Goal: Task Accomplishment & Management: Manage account settings

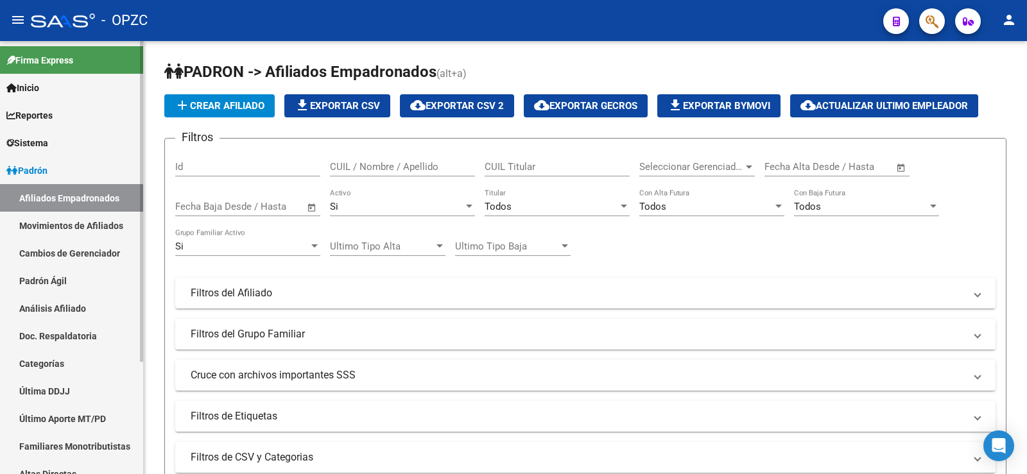
click at [79, 306] on link "Análisis Afiliado" at bounding box center [71, 309] width 143 height 28
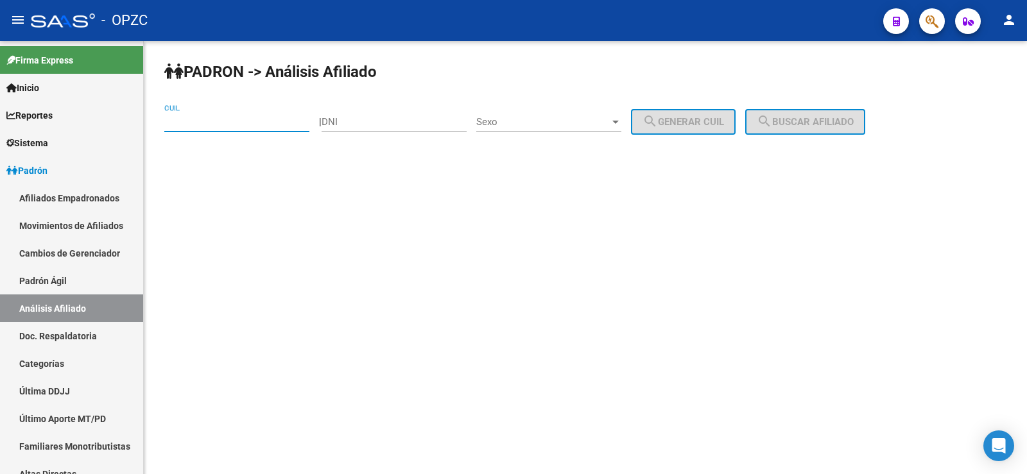
click at [221, 123] on input "CUIL" at bounding box center [236, 122] width 145 height 12
type input "20-23917044-8"
click at [814, 124] on span "search Buscar afiliado" at bounding box center [805, 122] width 97 height 12
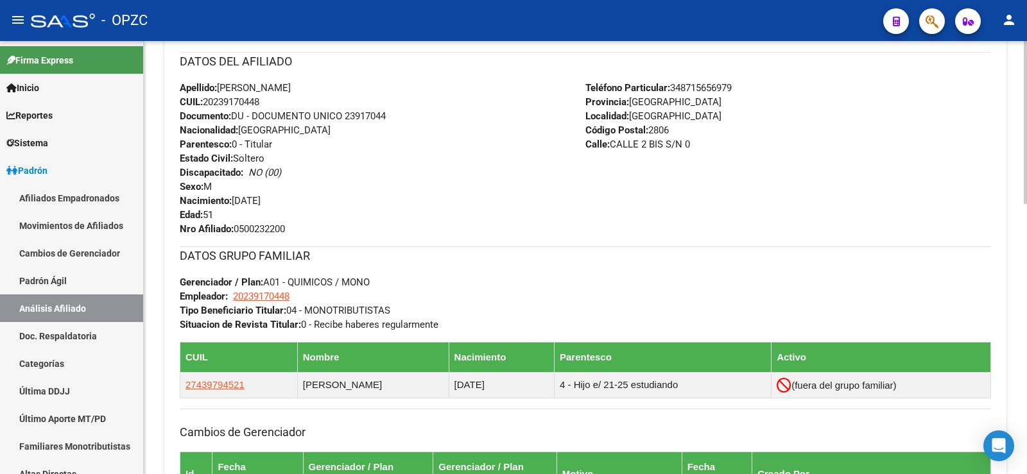
scroll to position [706, 0]
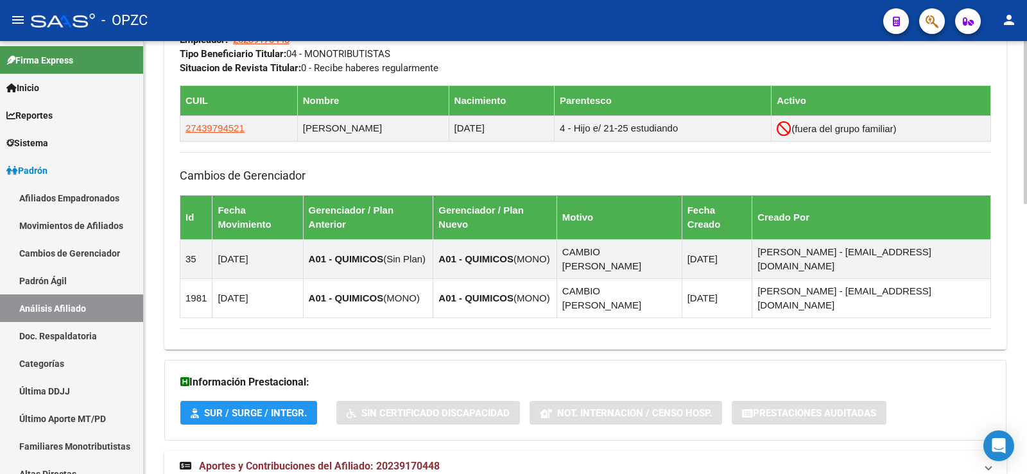
click at [390, 460] on span "Aportes y Contribuciones del Afiliado: 20239170448" at bounding box center [319, 466] width 241 height 12
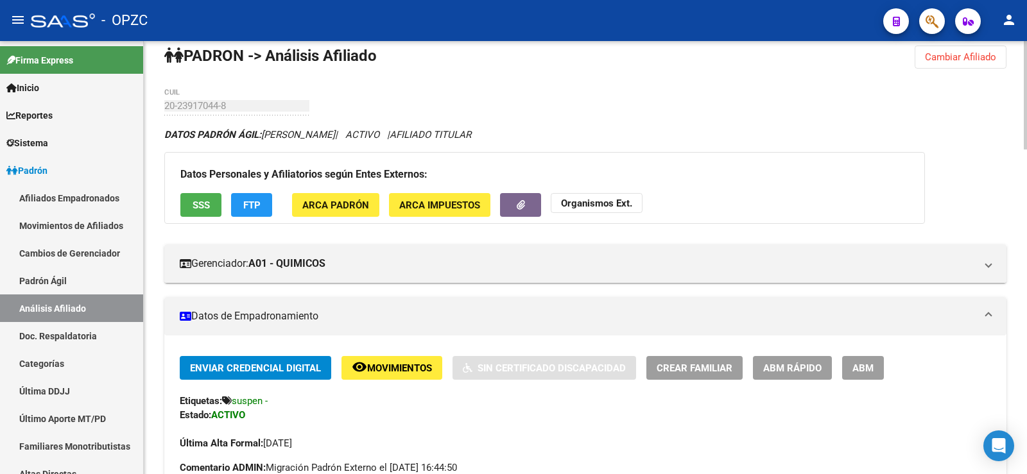
scroll to position [0, 0]
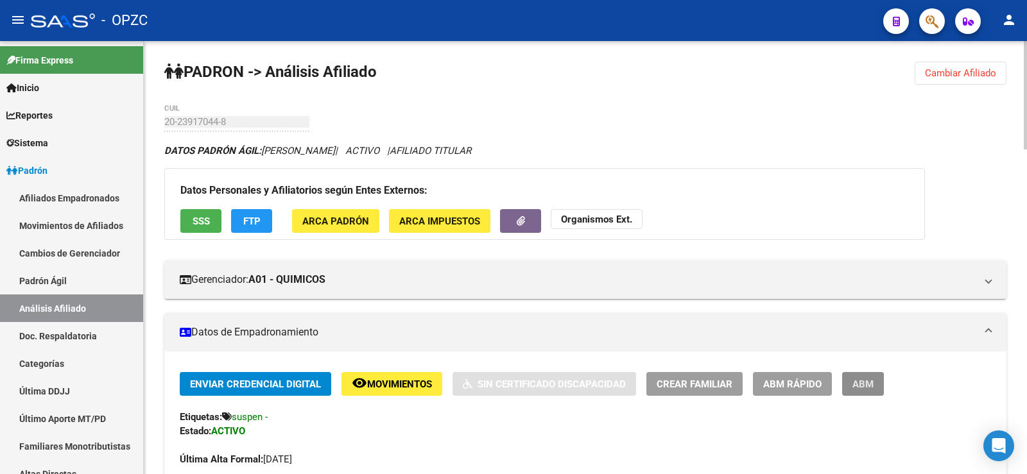
click at [875, 387] on button "ABM" at bounding box center [863, 384] width 42 height 24
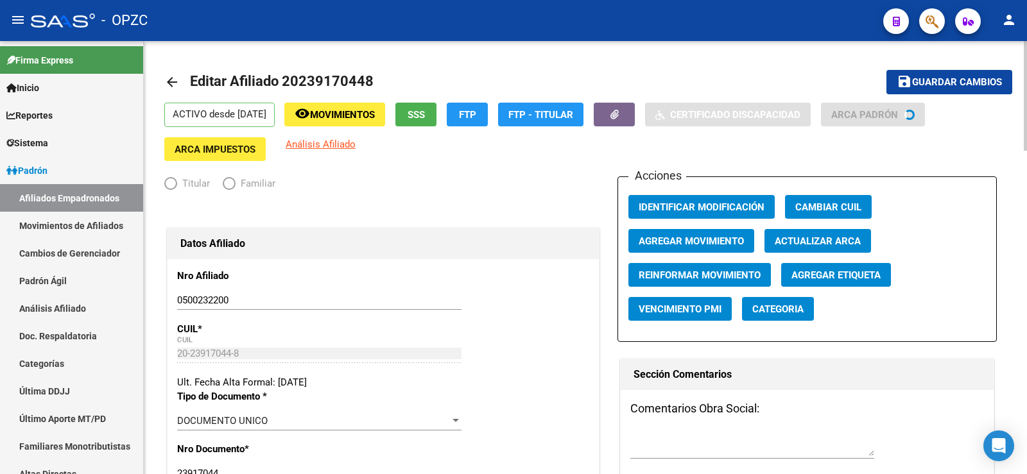
radio input "true"
type input "20-23917044-8"
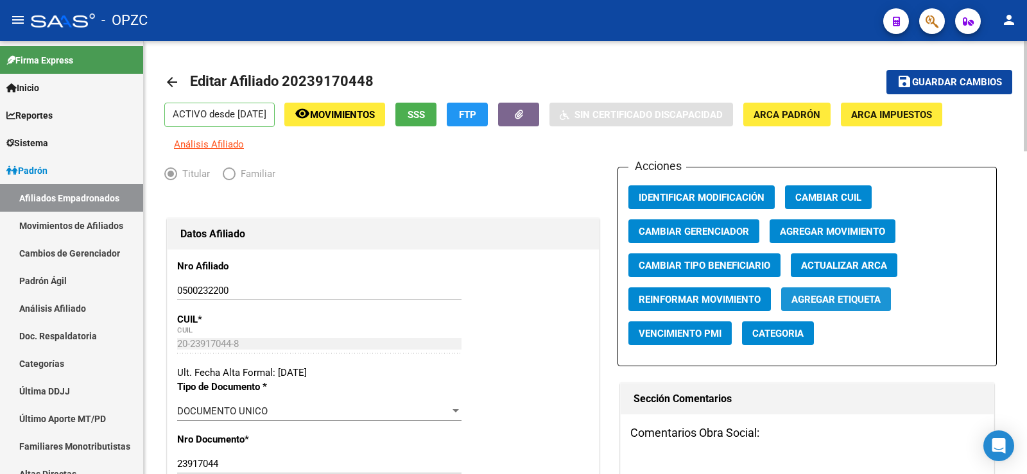
click at [859, 307] on button "Agregar Etiqueta" at bounding box center [836, 299] width 110 height 24
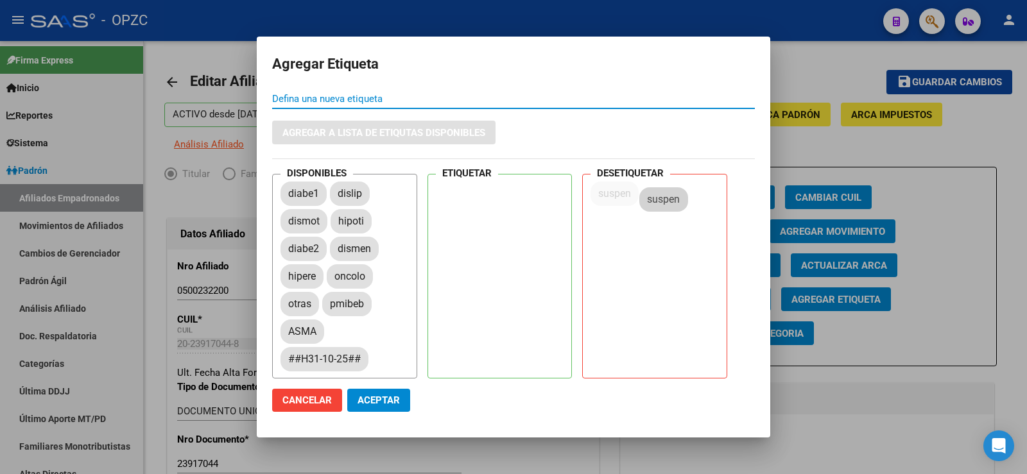
drag, startPoint x: 416, startPoint y: 304, endPoint x: 660, endPoint y: 198, distance: 265.8
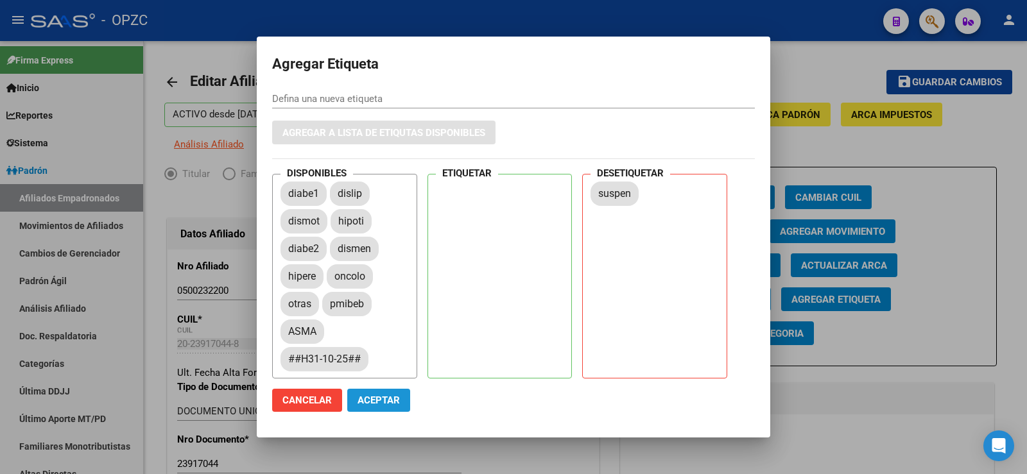
click at [388, 398] on span "Aceptar" at bounding box center [378, 401] width 42 height 12
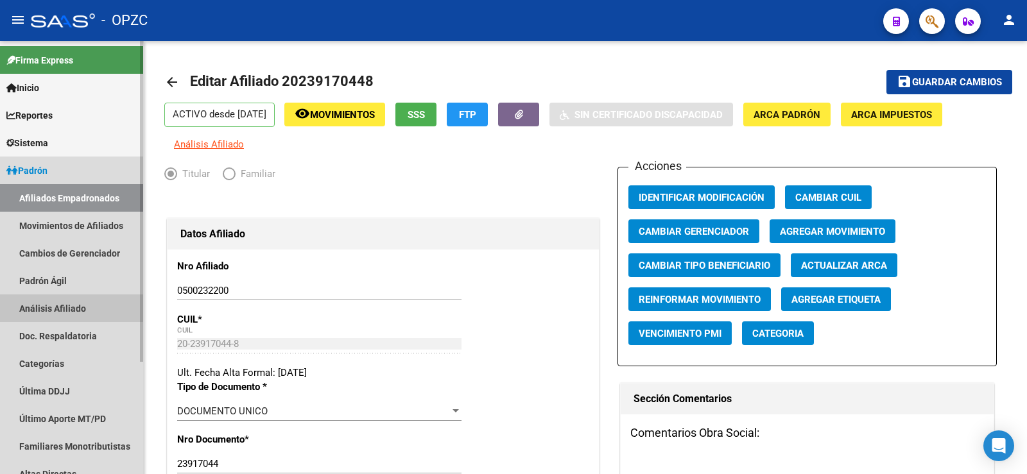
click at [60, 298] on link "Análisis Afiliado" at bounding box center [71, 309] width 143 height 28
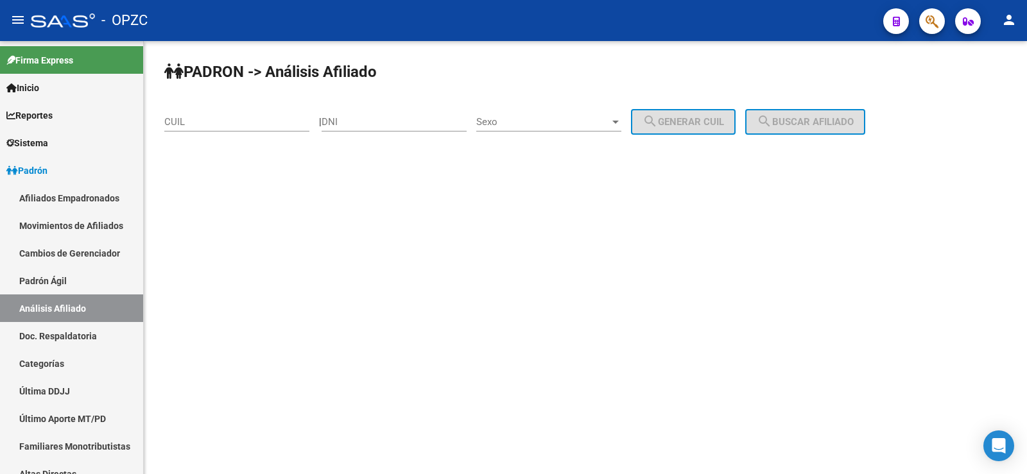
click at [202, 119] on input "CUIL" at bounding box center [236, 122] width 145 height 12
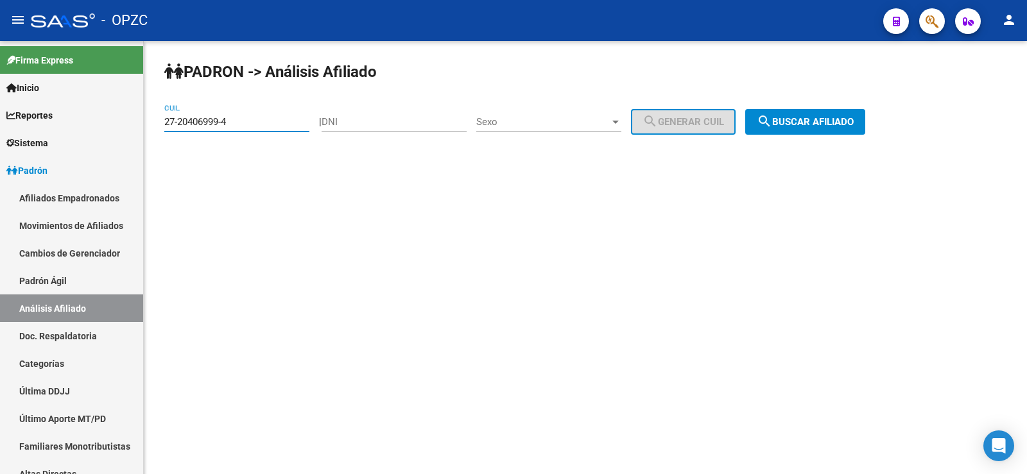
type input "27-20406999-4"
click at [838, 121] on span "search Buscar afiliado" at bounding box center [805, 122] width 97 height 12
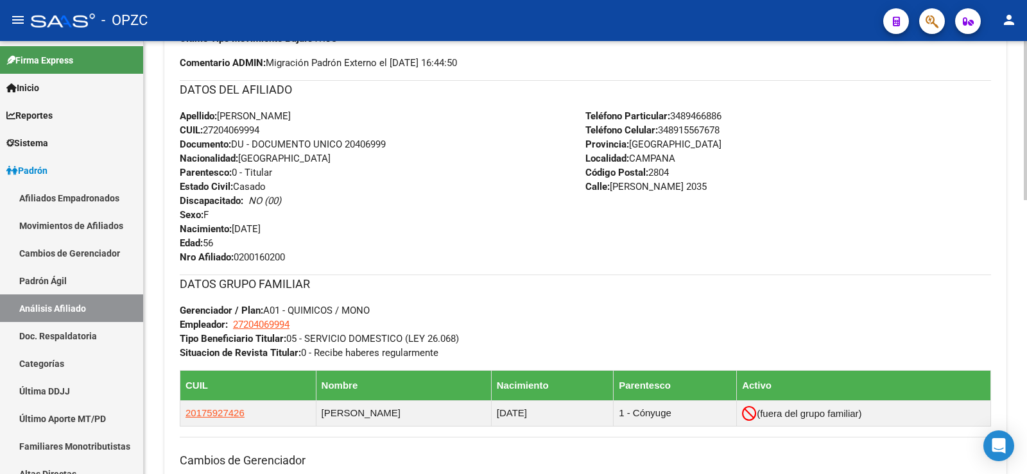
scroll to position [744, 0]
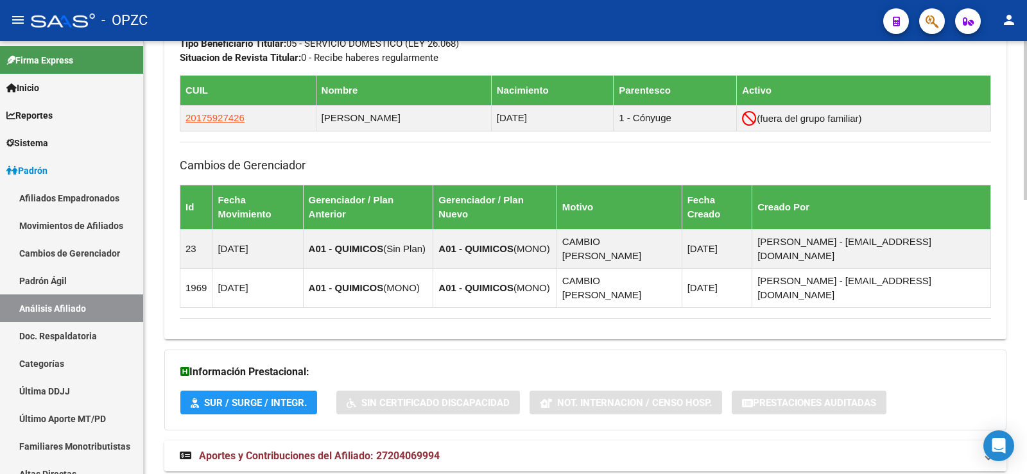
click at [429, 450] on span "Aportes y Contribuciones del Afiliado: 27204069994" at bounding box center [319, 456] width 241 height 12
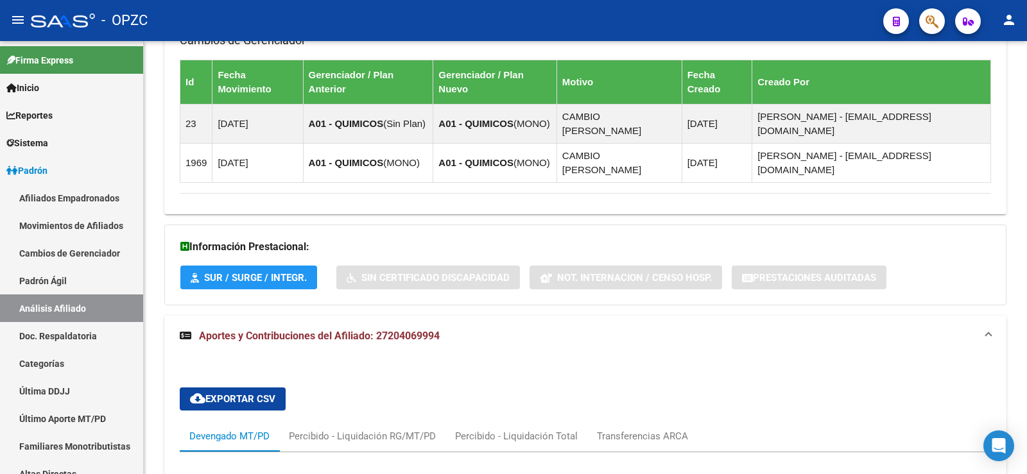
scroll to position [680, 0]
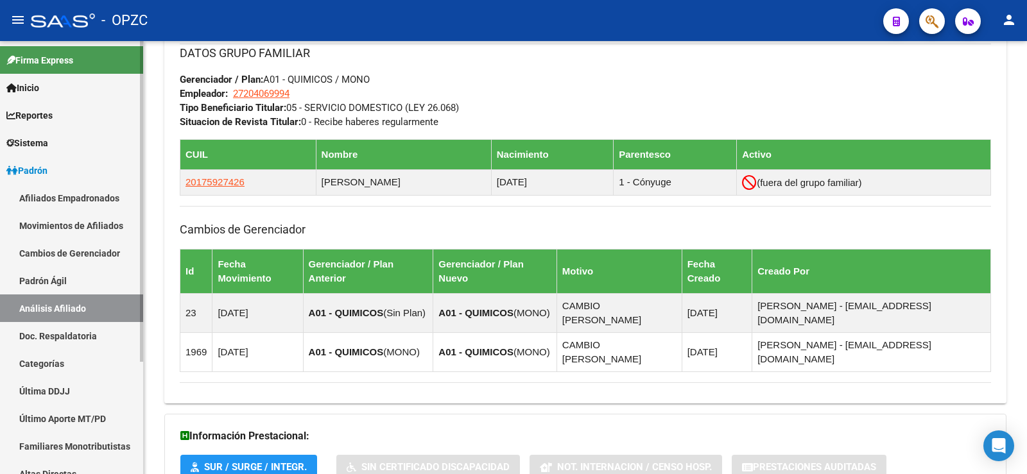
click at [70, 200] on link "Afiliados Empadronados" at bounding box center [71, 198] width 143 height 28
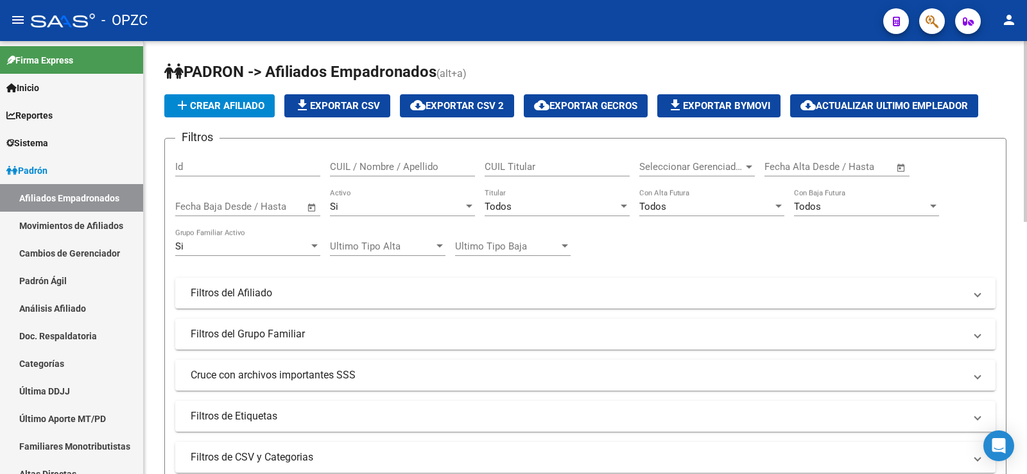
click at [423, 159] on div "CUIL / Nombre / Apellido" at bounding box center [402, 163] width 145 height 28
type input "SARAVI"
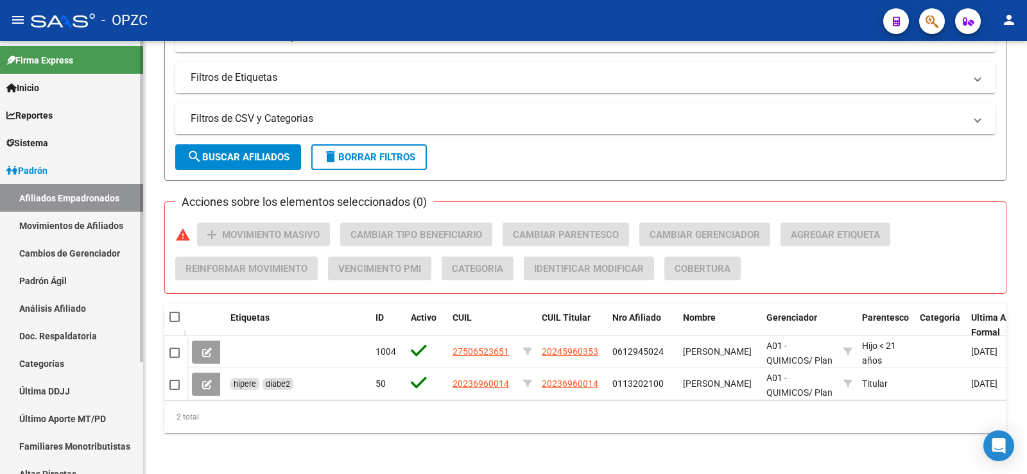
click at [108, 226] on link "Movimientos de Afiliados" at bounding box center [71, 226] width 143 height 28
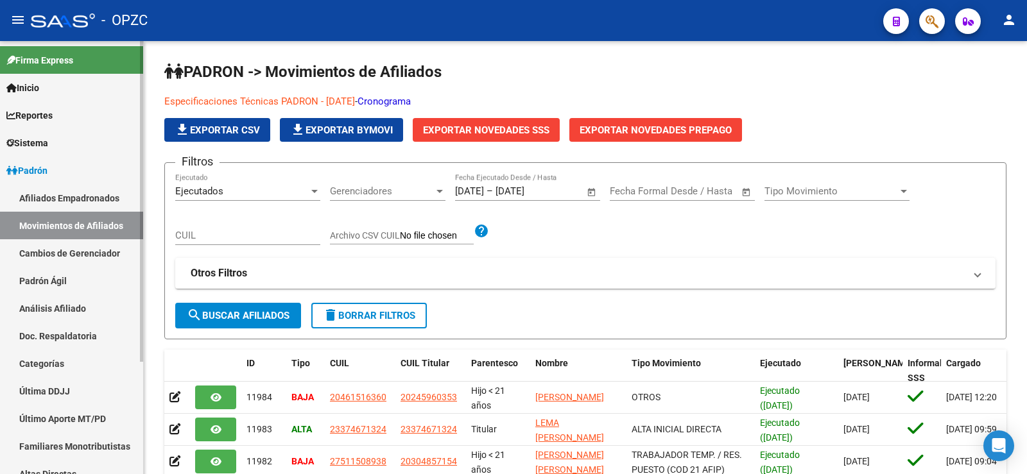
click at [96, 190] on link "Afiliados Empadronados" at bounding box center [71, 198] width 143 height 28
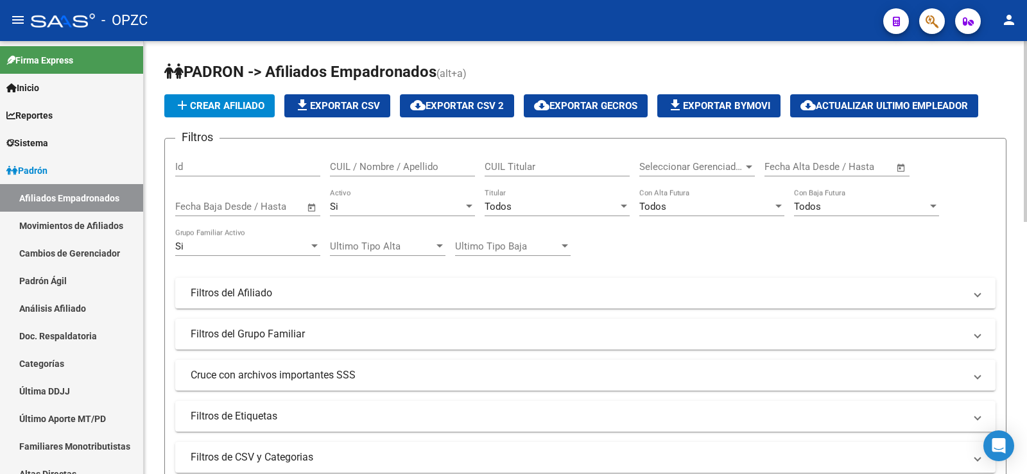
click at [368, 168] on input "CUIL / Nombre / Apellido" at bounding box center [402, 167] width 145 height 12
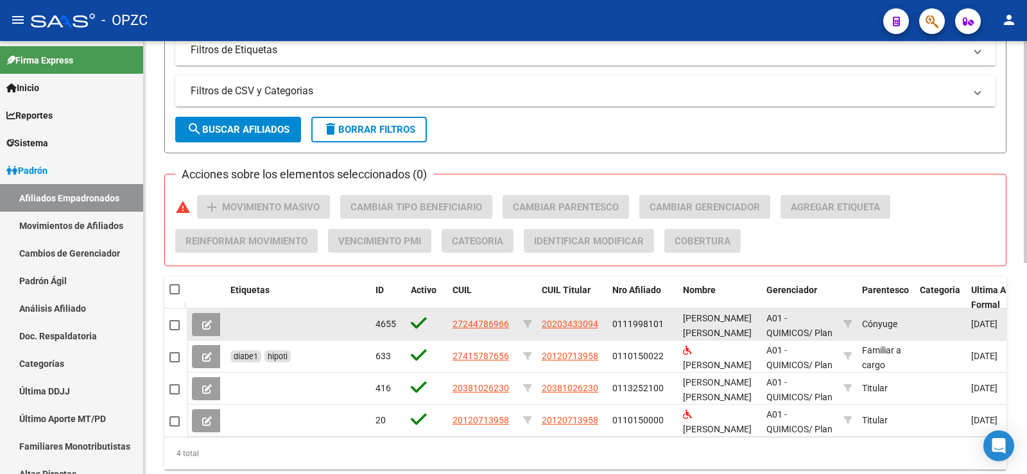
scroll to position [385, 0]
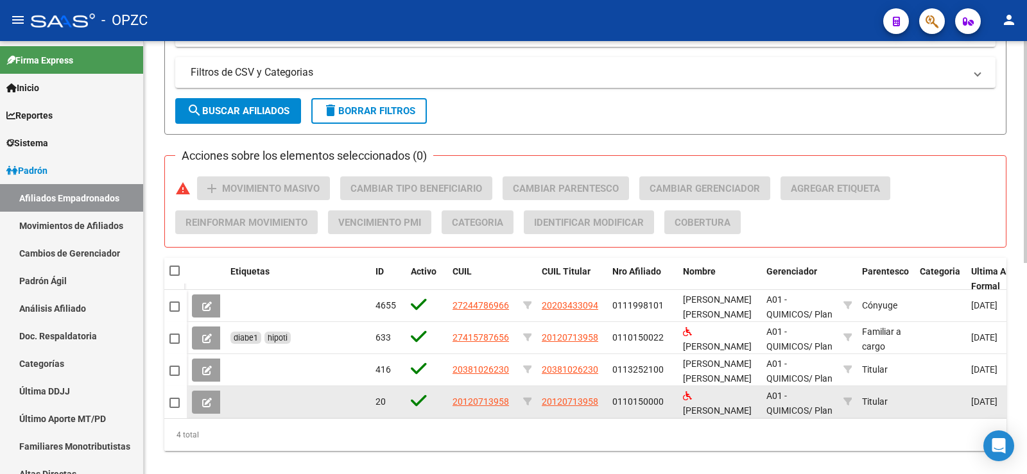
type input "[PERSON_NAME]"
click at [202, 401] on icon at bounding box center [207, 403] width 10 height 10
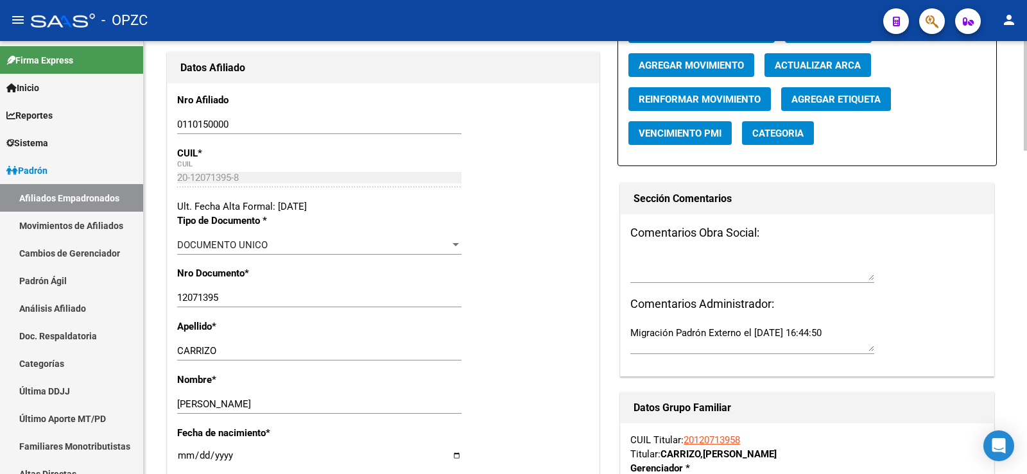
radio input "true"
type input "20-12071395-8"
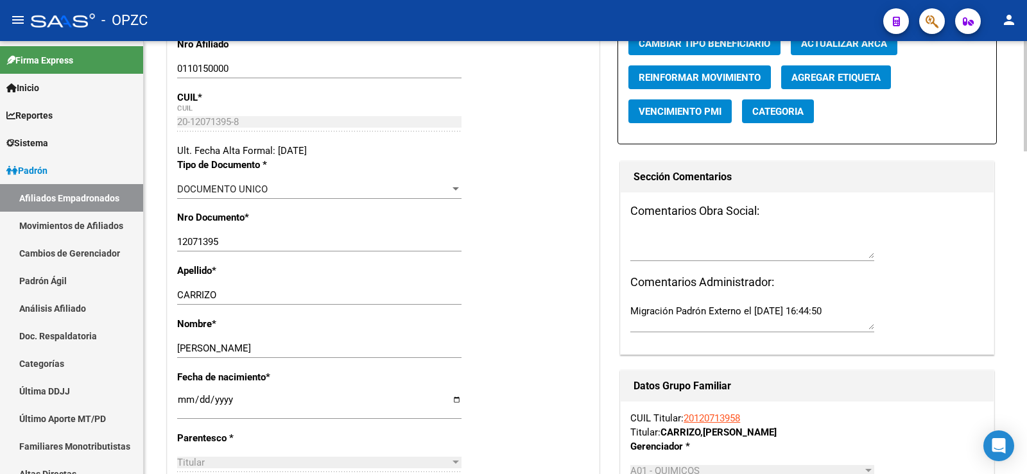
scroll to position [119, 0]
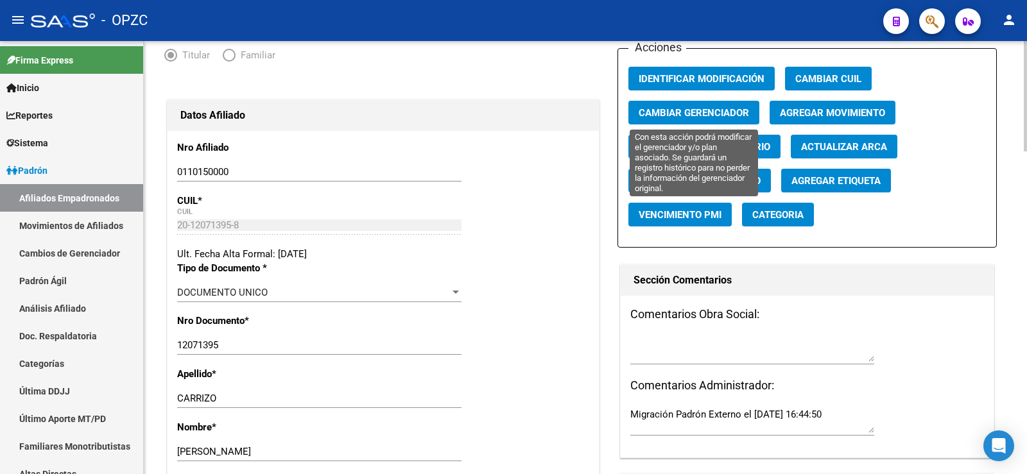
click at [702, 114] on span "Cambiar Gerenciador" at bounding box center [694, 113] width 110 height 12
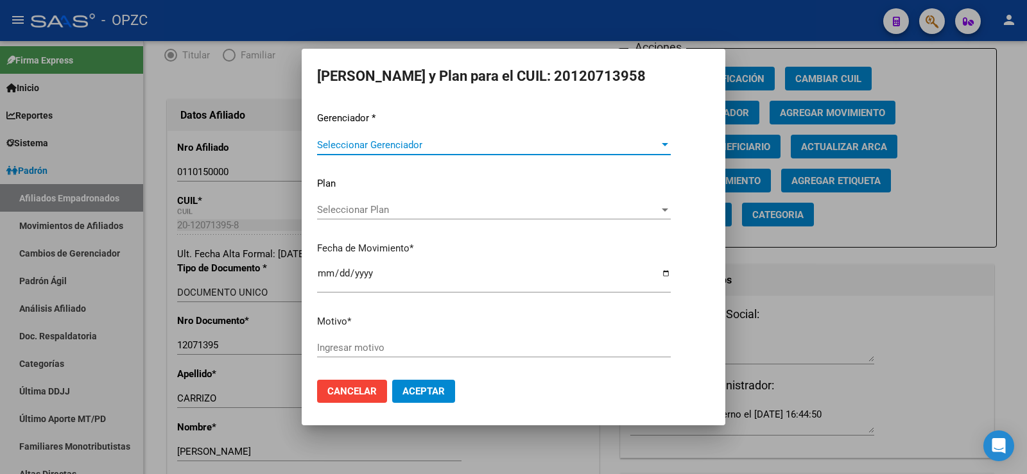
click at [603, 141] on span "Seleccionar Gerenciador" at bounding box center [488, 145] width 342 height 12
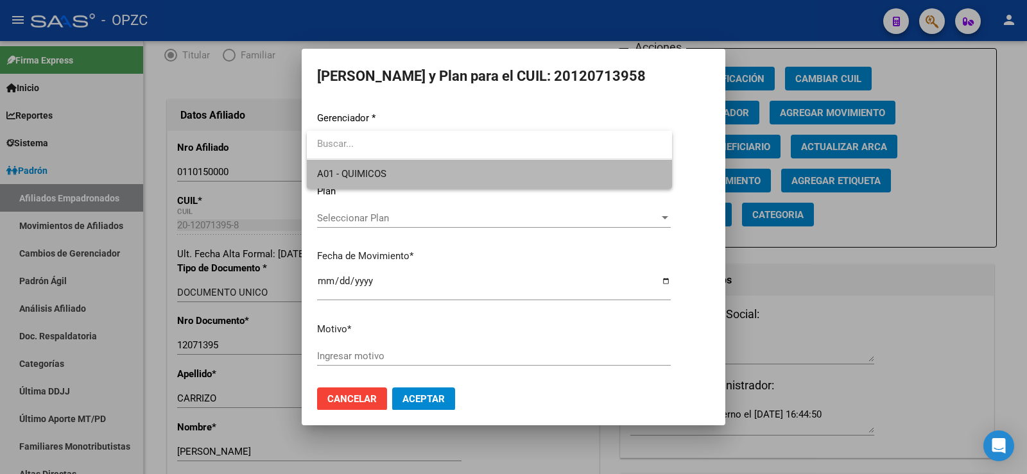
click at [560, 176] on span "A01 - QUIMICOS" at bounding box center [489, 174] width 345 height 29
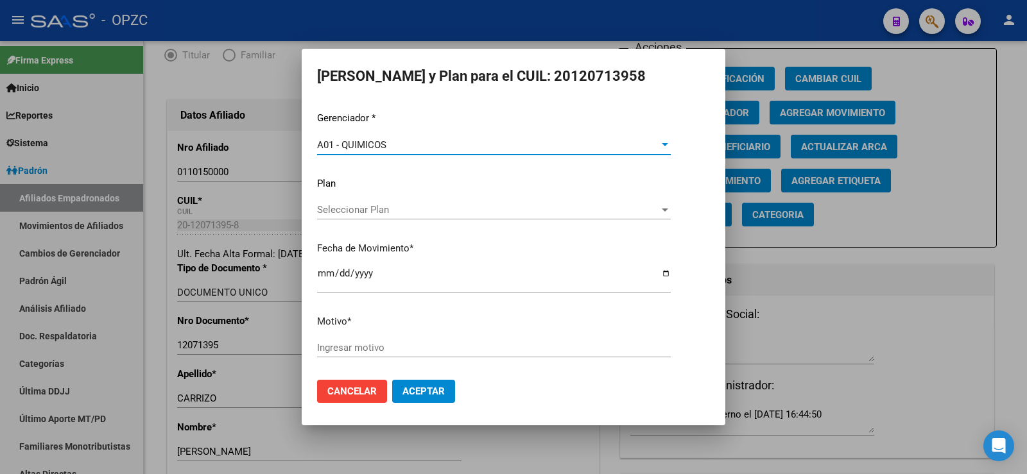
click at [549, 203] on div "Seleccionar Plan Seleccionar Plan" at bounding box center [494, 209] width 354 height 19
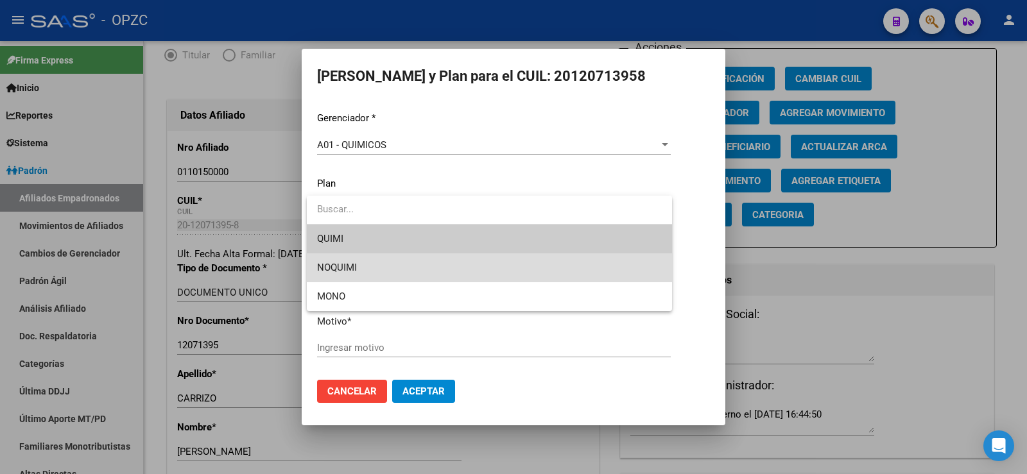
click at [372, 270] on span "NOQUIMI" at bounding box center [489, 267] width 345 height 29
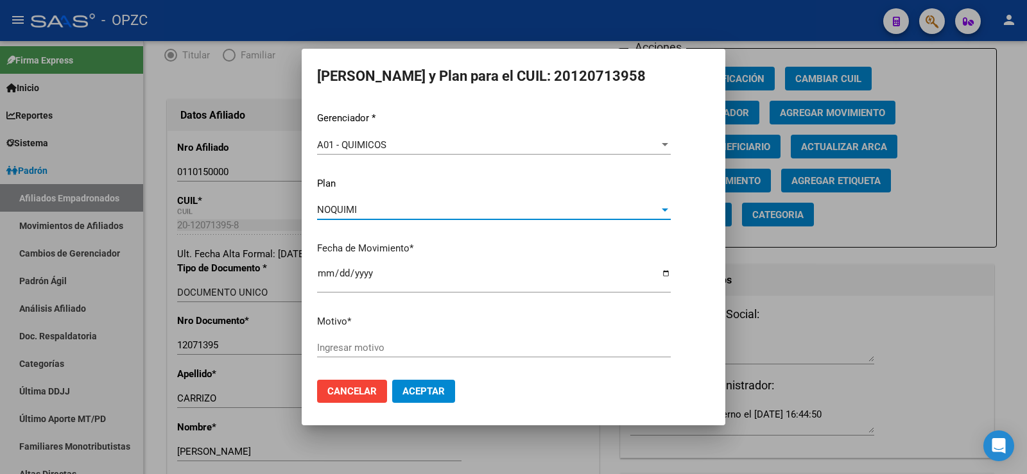
click at [370, 344] on input "Ingresar motivo" at bounding box center [494, 348] width 354 height 12
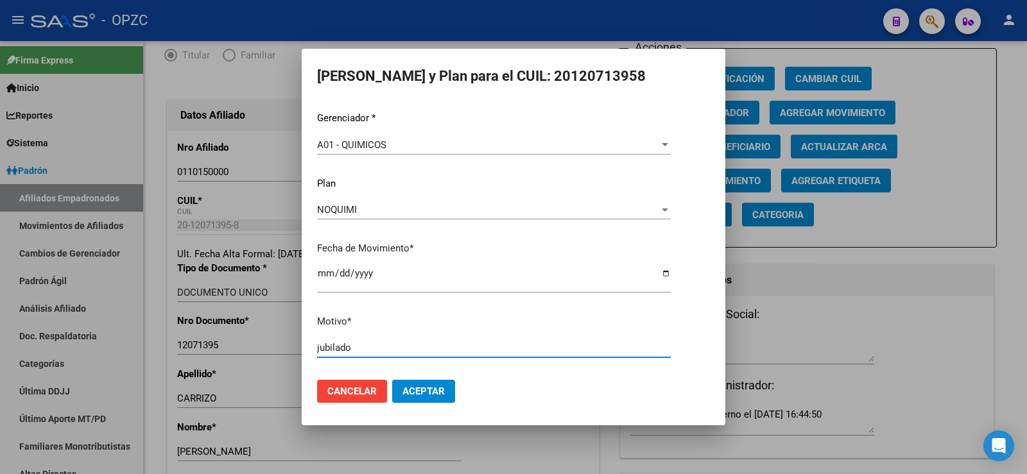
type input "jubilado"
click at [415, 392] on span "Aceptar" at bounding box center [423, 392] width 42 height 12
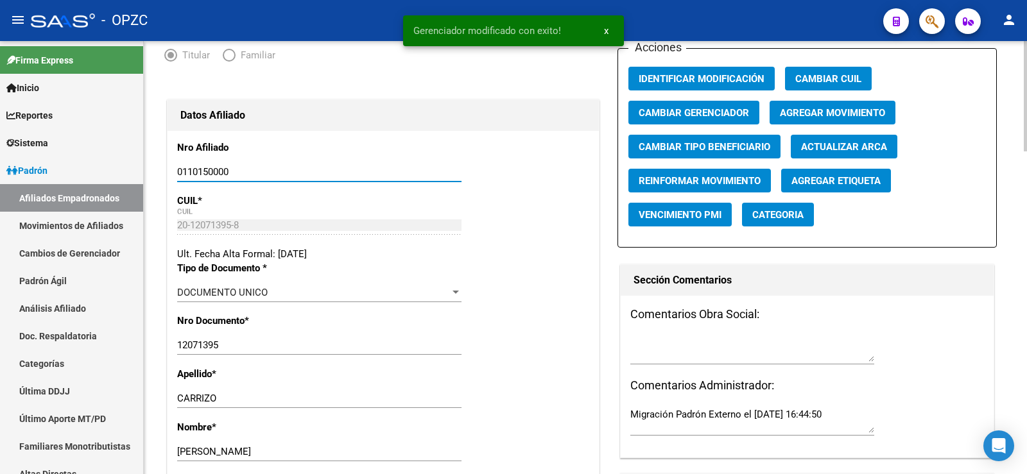
click at [217, 172] on input "0110150000" at bounding box center [319, 172] width 284 height 12
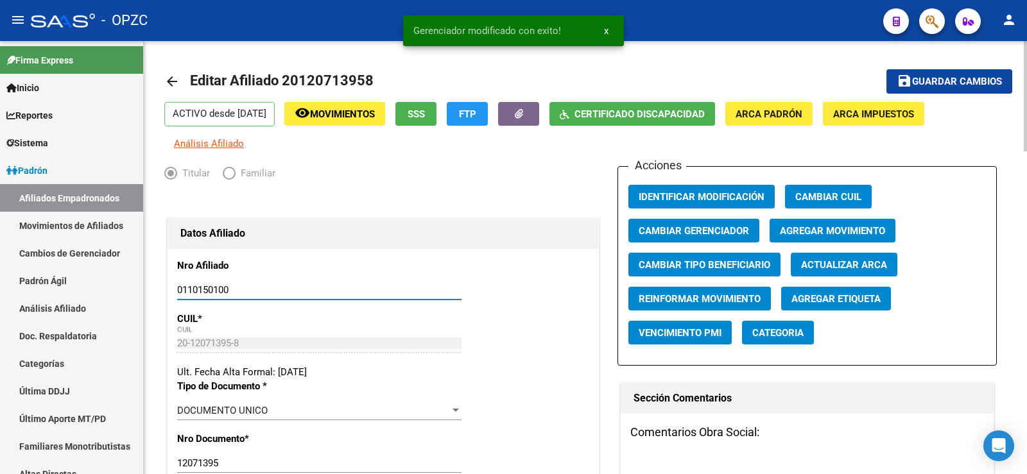
scroll to position [0, 0]
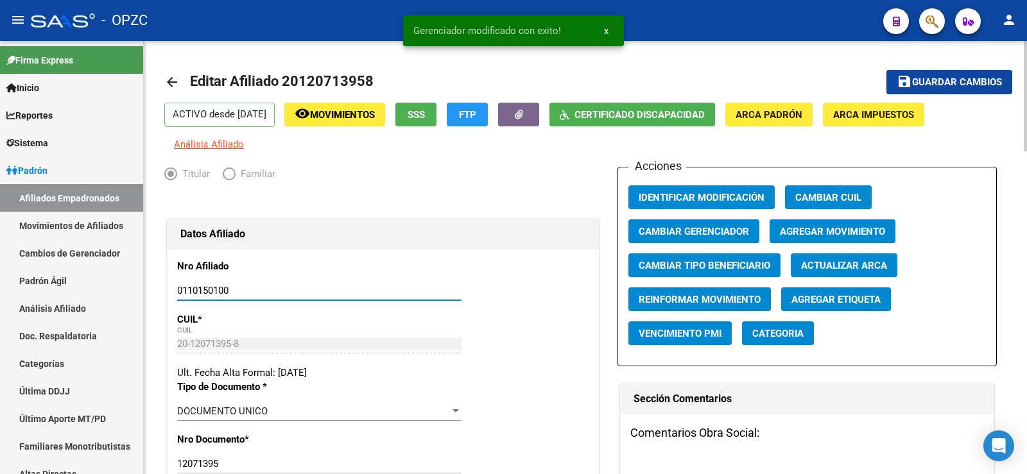
type input "0110150100"
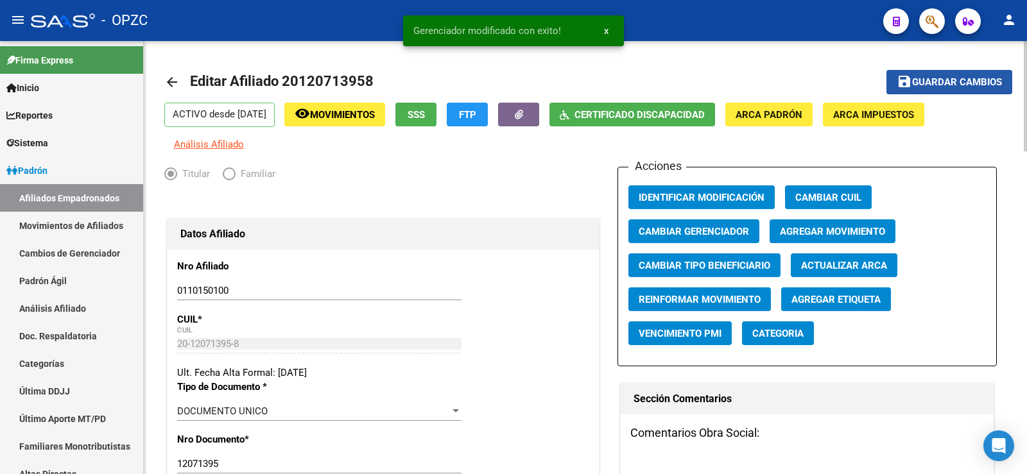
click at [951, 89] on button "save Guardar cambios" at bounding box center [949, 82] width 126 height 24
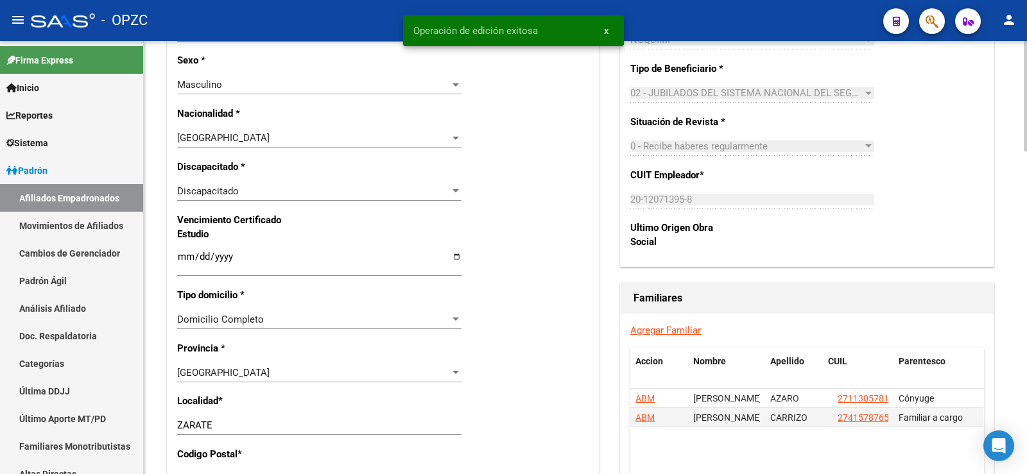
scroll to position [770, 0]
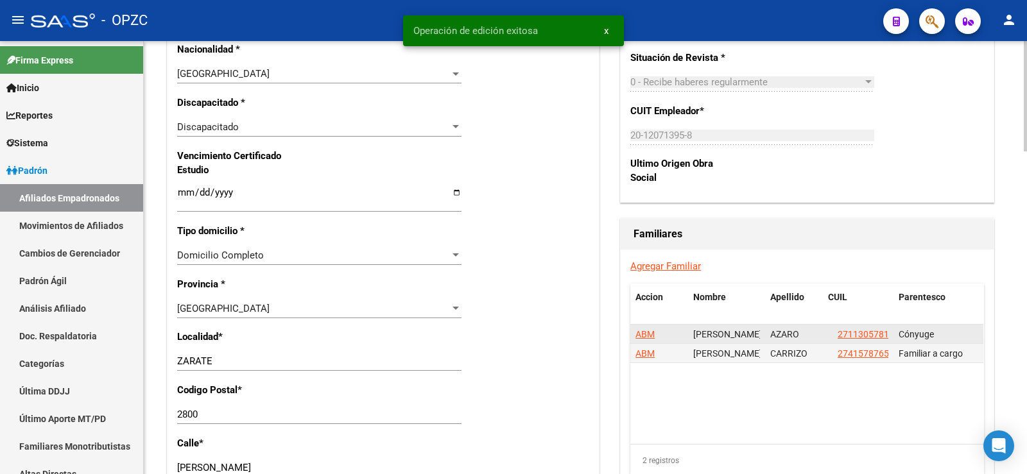
click at [651, 335] on span "ABM" at bounding box center [644, 334] width 19 height 10
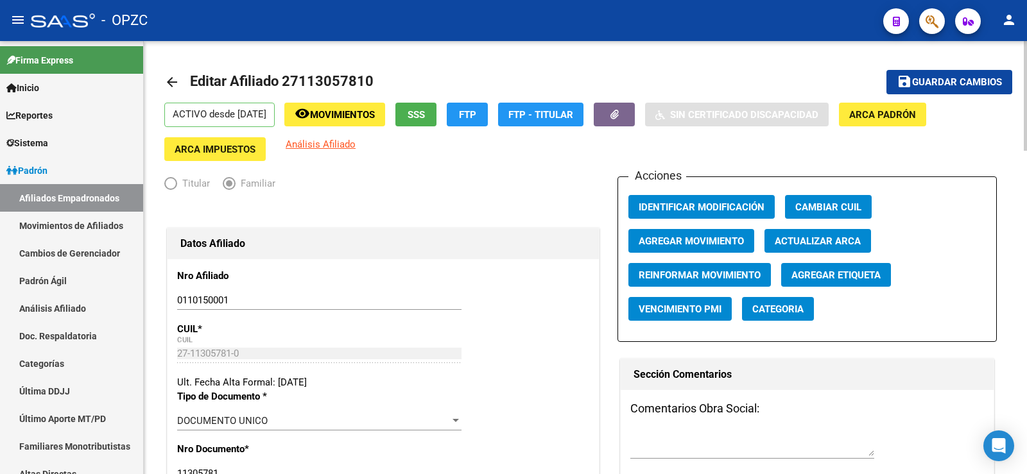
click at [219, 296] on input "0110150001" at bounding box center [319, 301] width 284 height 12
type input "0110150101"
click at [927, 81] on span "Guardar cambios" at bounding box center [957, 83] width 90 height 12
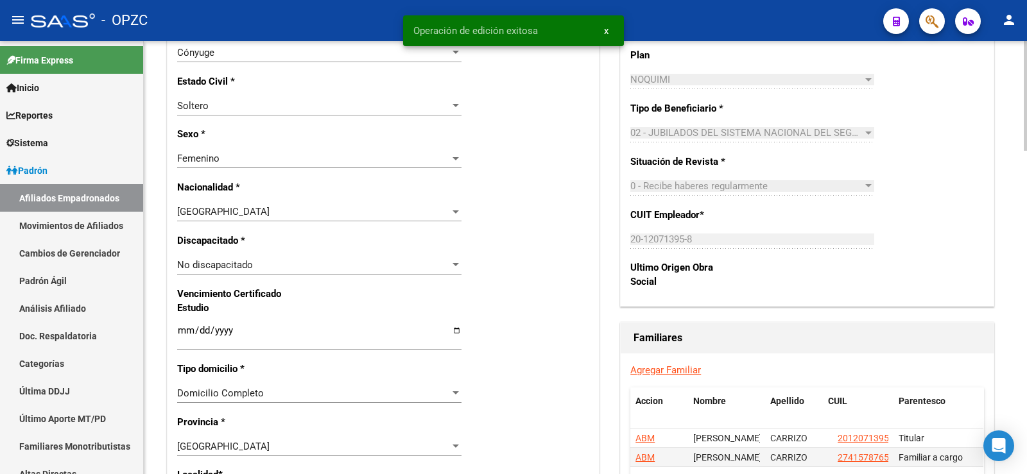
scroll to position [770, 0]
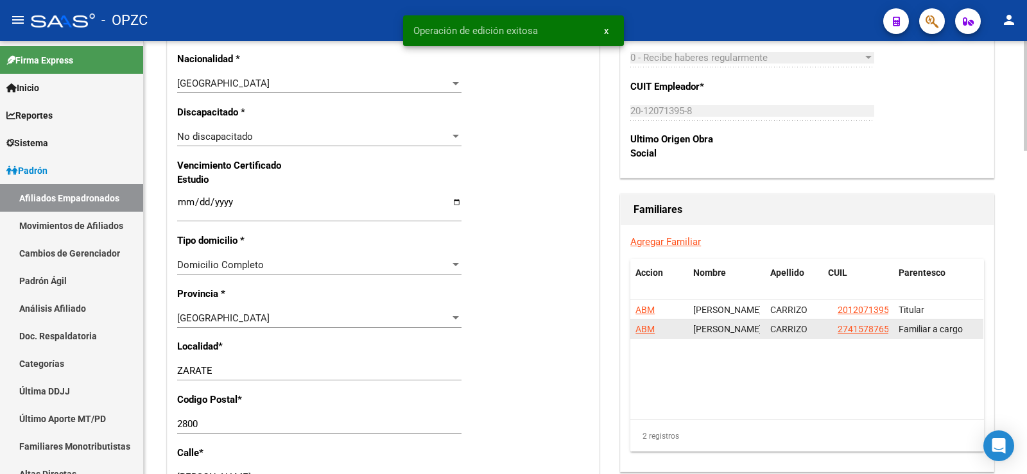
click at [647, 330] on span "ABM" at bounding box center [644, 329] width 19 height 10
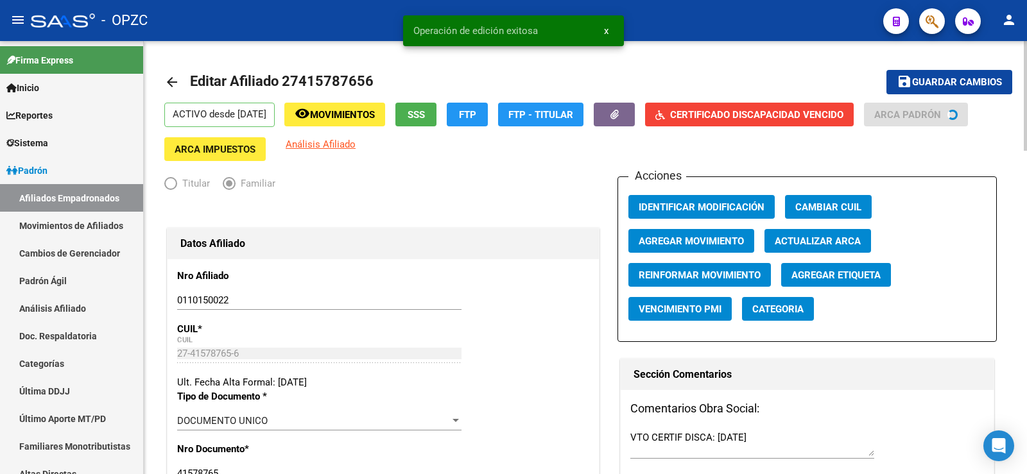
click at [221, 298] on input "0110150022" at bounding box center [319, 301] width 284 height 12
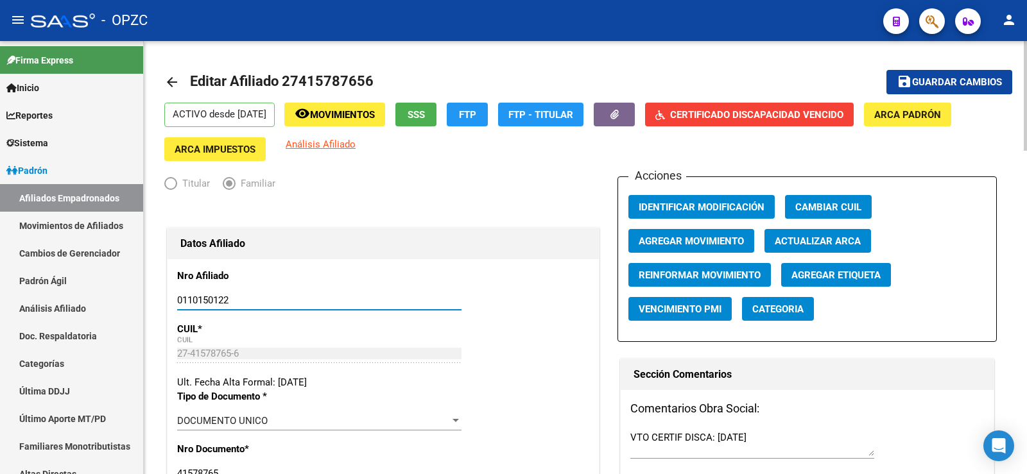
type input "0110150122"
click at [945, 77] on span "Guardar cambios" at bounding box center [957, 83] width 90 height 12
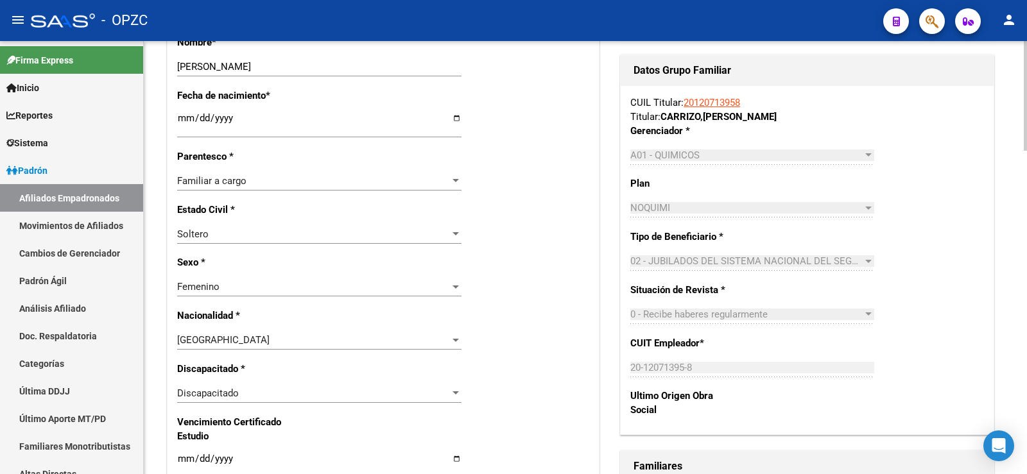
scroll to position [834, 0]
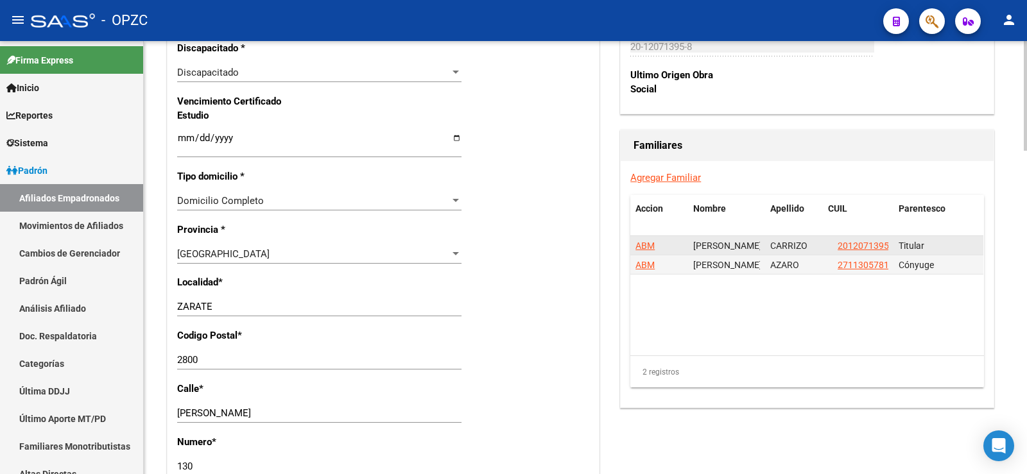
click at [652, 245] on span "ABM" at bounding box center [644, 246] width 19 height 10
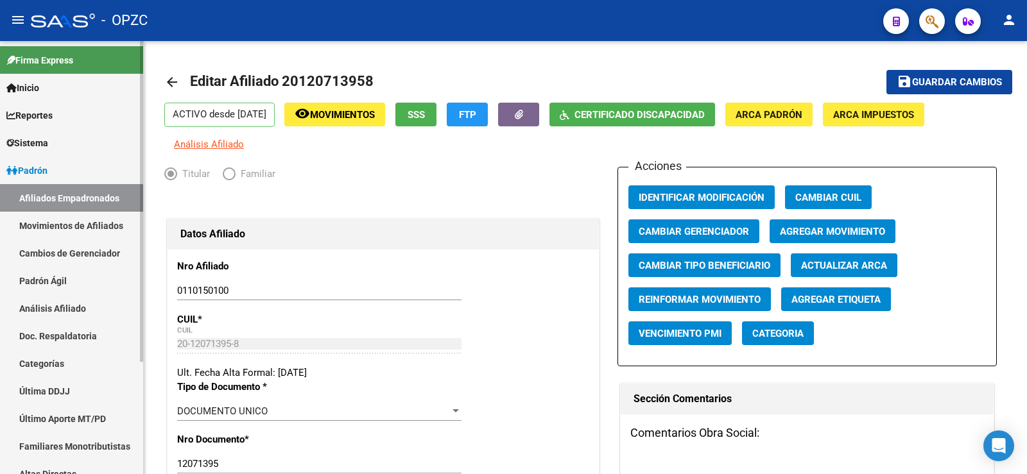
click at [116, 198] on link "Afiliados Empadronados" at bounding box center [71, 198] width 143 height 28
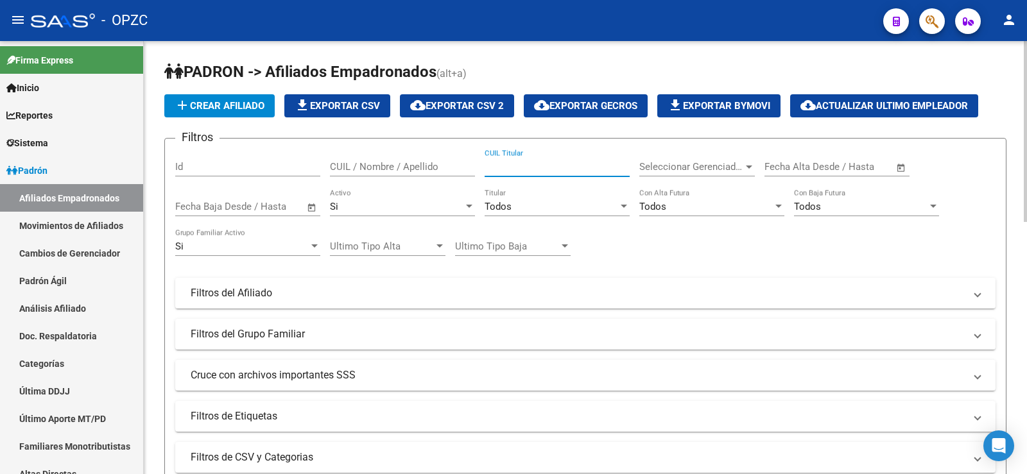
paste input "20-12071395-8"
click at [499, 164] on input "20-12071395-8" at bounding box center [556, 167] width 145 height 12
click at [542, 164] on input "2012071395-8" at bounding box center [556, 167] width 145 height 12
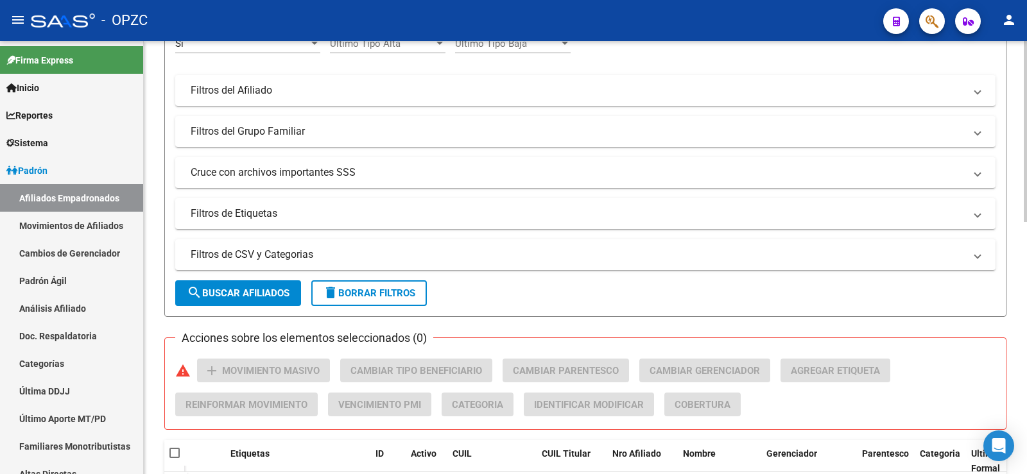
scroll to position [257, 0]
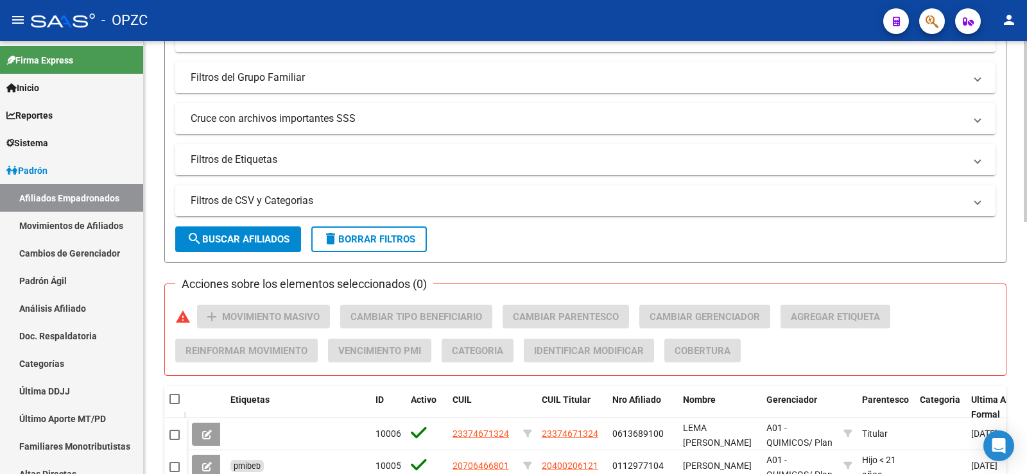
type input "20120713958"
click at [268, 242] on span "search Buscar Afiliados" at bounding box center [238, 240] width 103 height 12
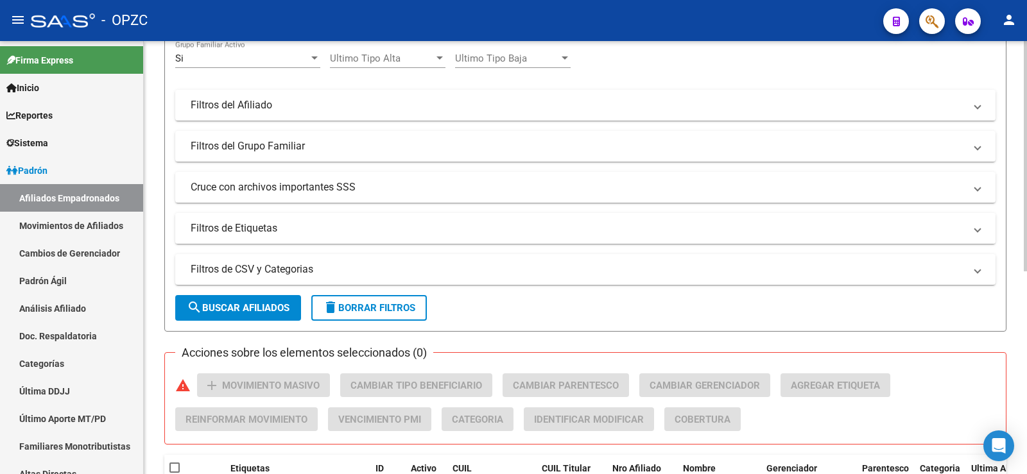
scroll to position [60, 0]
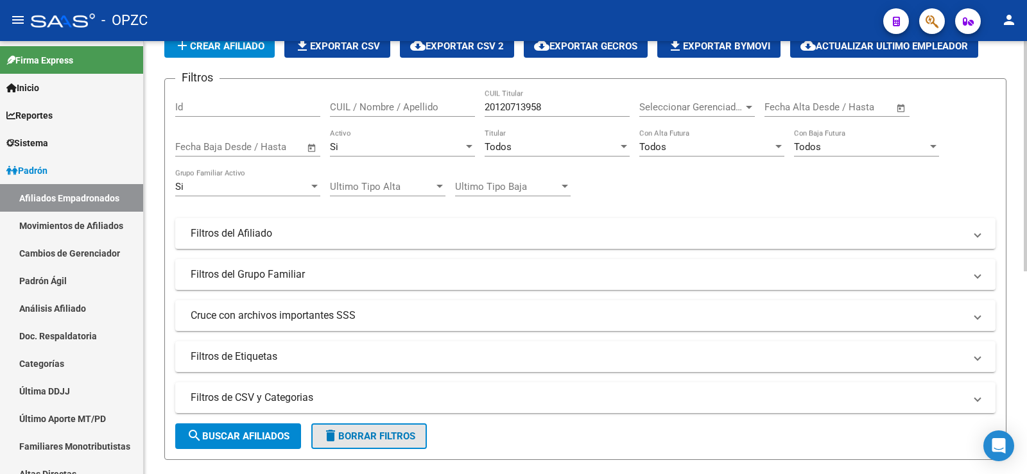
click at [390, 434] on span "delete Borrar Filtros" at bounding box center [369, 437] width 92 height 12
